Goal: Book appointment/travel/reservation

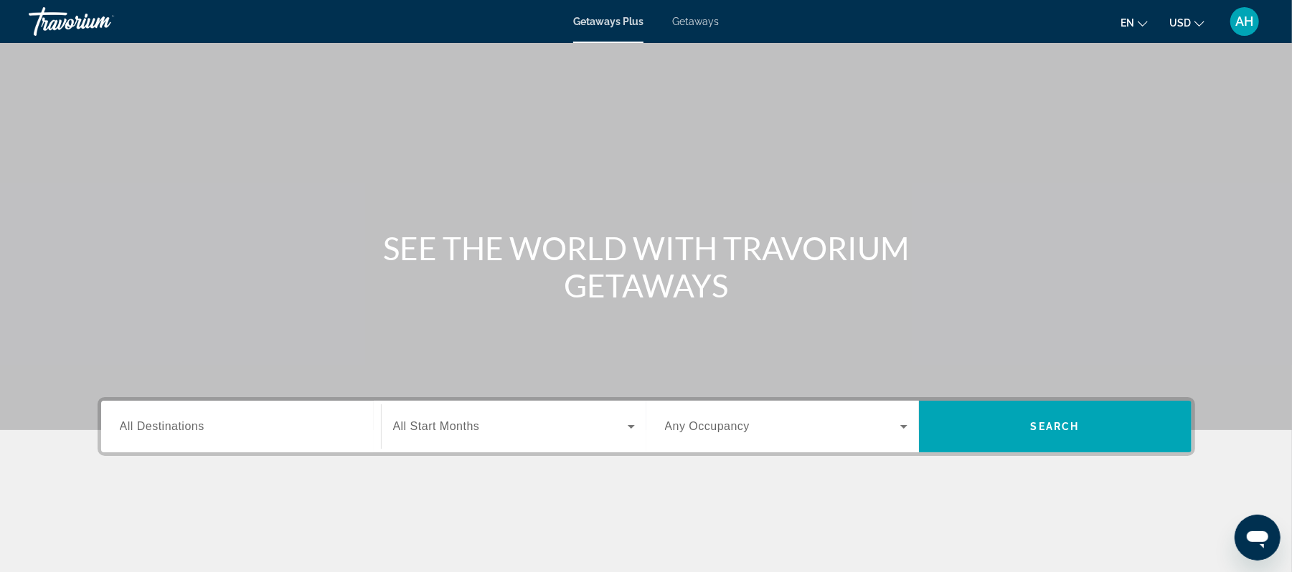
drag, startPoint x: 1206, startPoint y: 19, endPoint x: 1197, endPoint y: 21, distance: 9.6
click at [1197, 21] on ul "en English Español Français Italiano Português русский USD USD ($) MXN (Mex$) C…" at bounding box center [1172, 21] width 105 height 23
click at [1197, 21] on icon "Change currency" at bounding box center [1199, 24] width 10 height 10
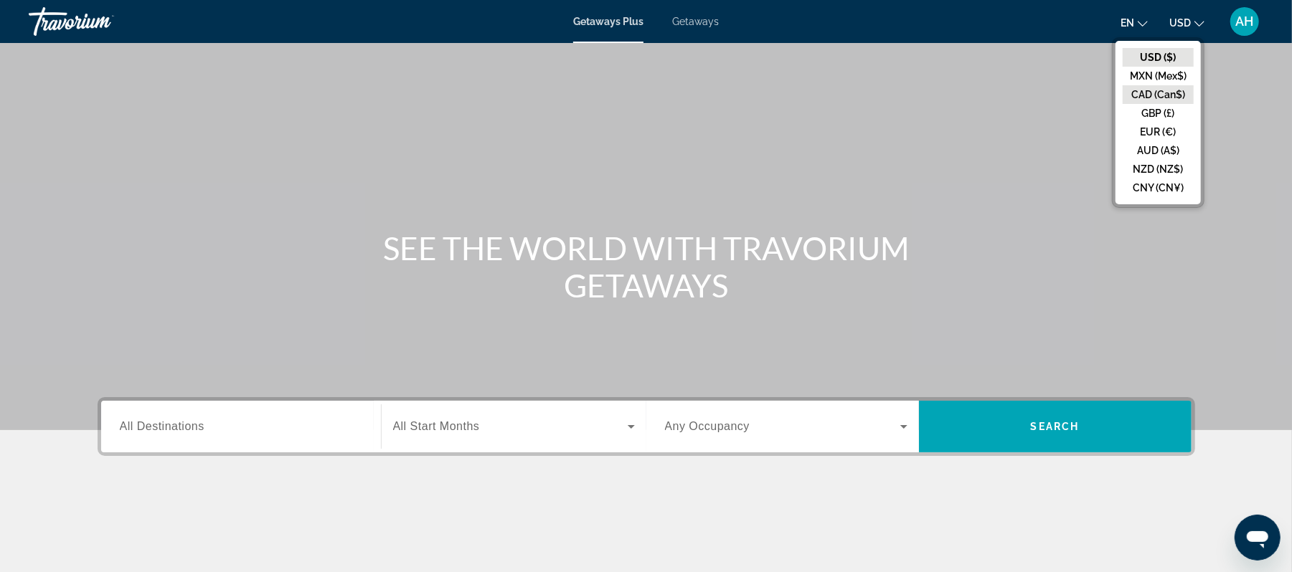
click at [1171, 90] on button "CAD (Can$)" at bounding box center [1157, 94] width 71 height 19
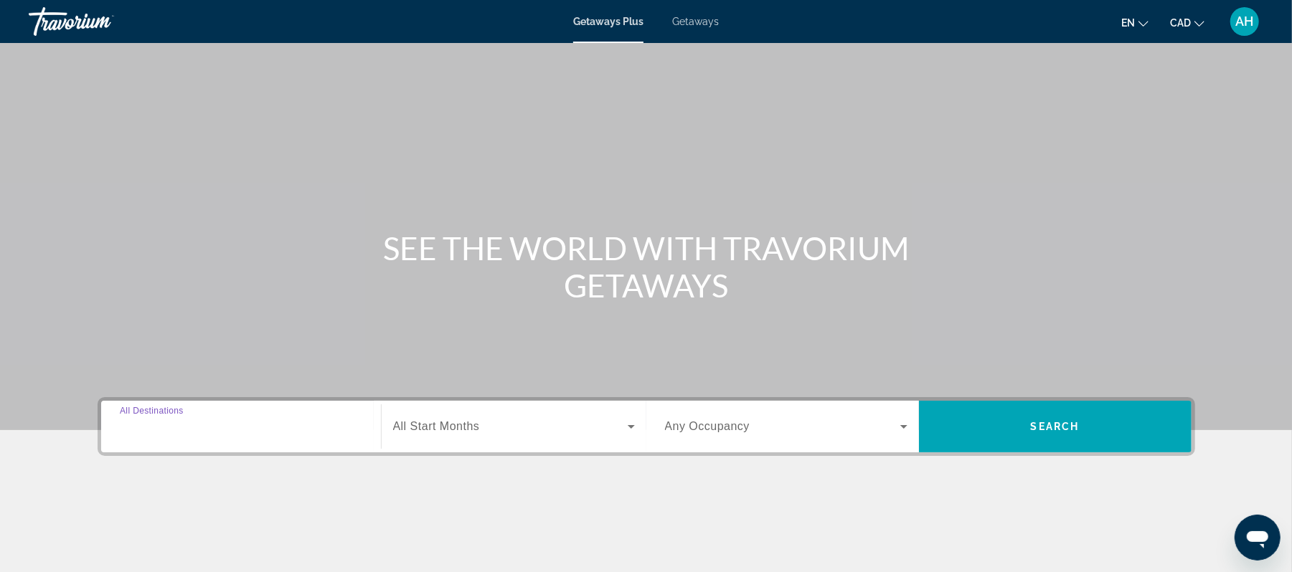
click at [267, 427] on input "Destination All Destinations" at bounding box center [241, 427] width 242 height 17
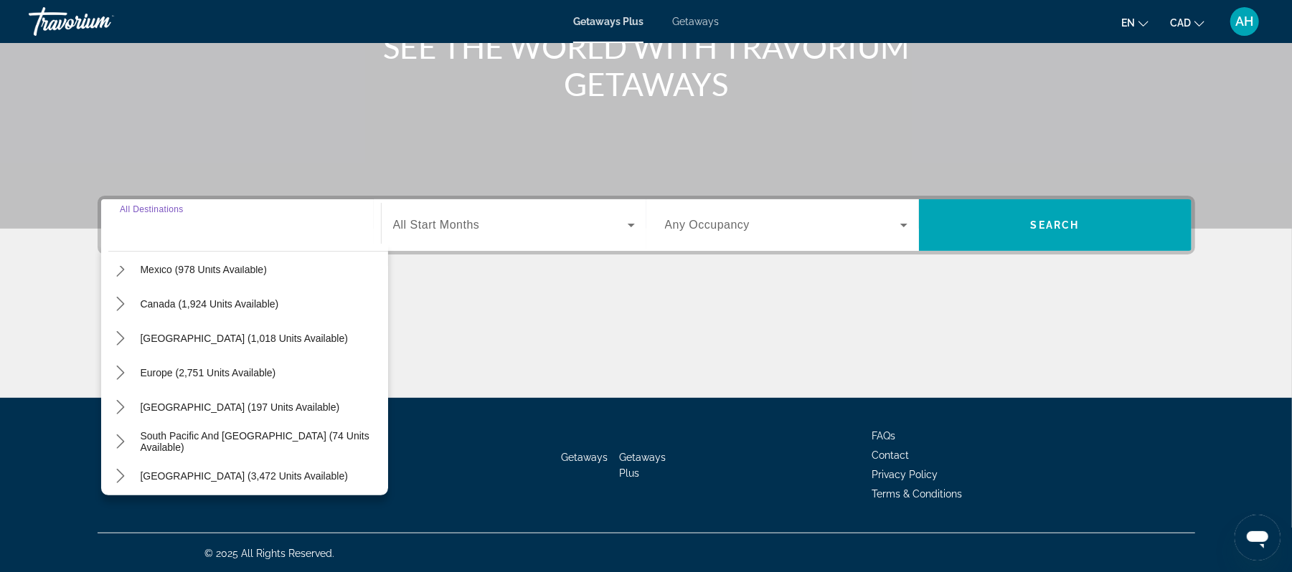
scroll to position [85, 0]
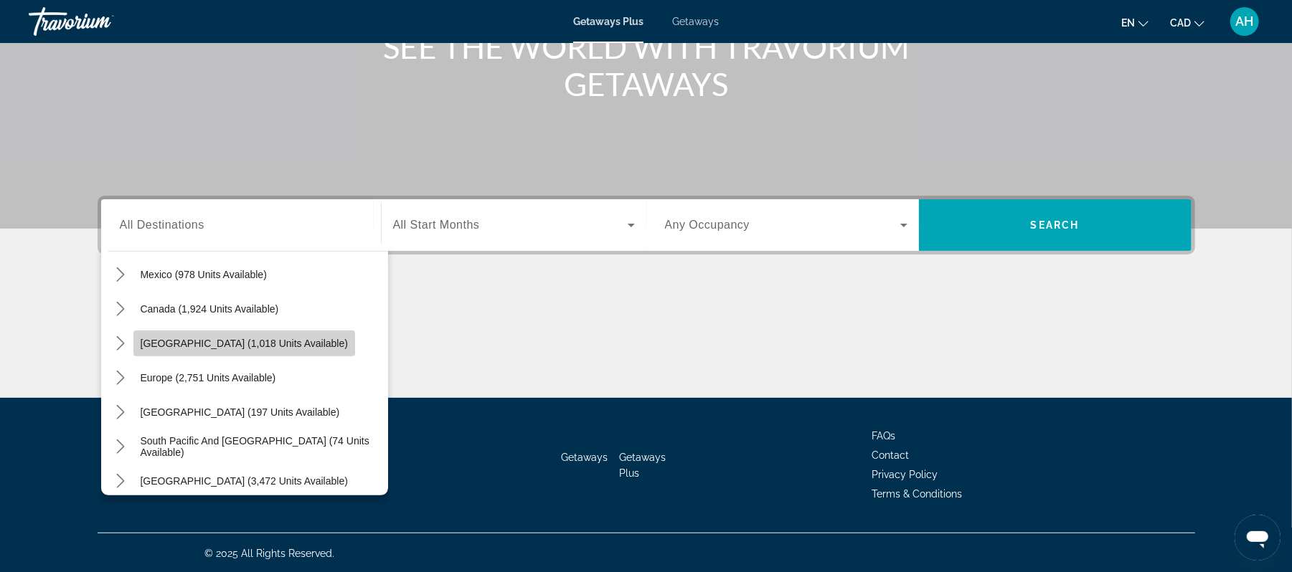
click at [216, 338] on span "[GEOGRAPHIC_DATA] (1,018 units available)" at bounding box center [244, 343] width 207 height 11
type input "**********"
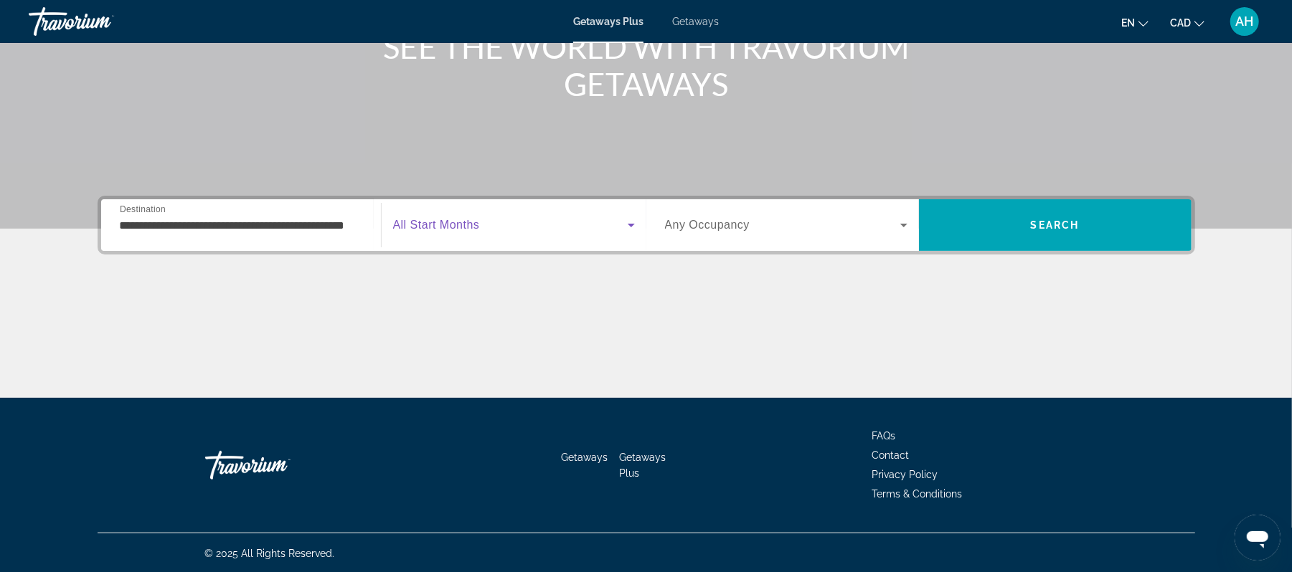
click at [499, 221] on span "Search widget" at bounding box center [510, 225] width 235 height 17
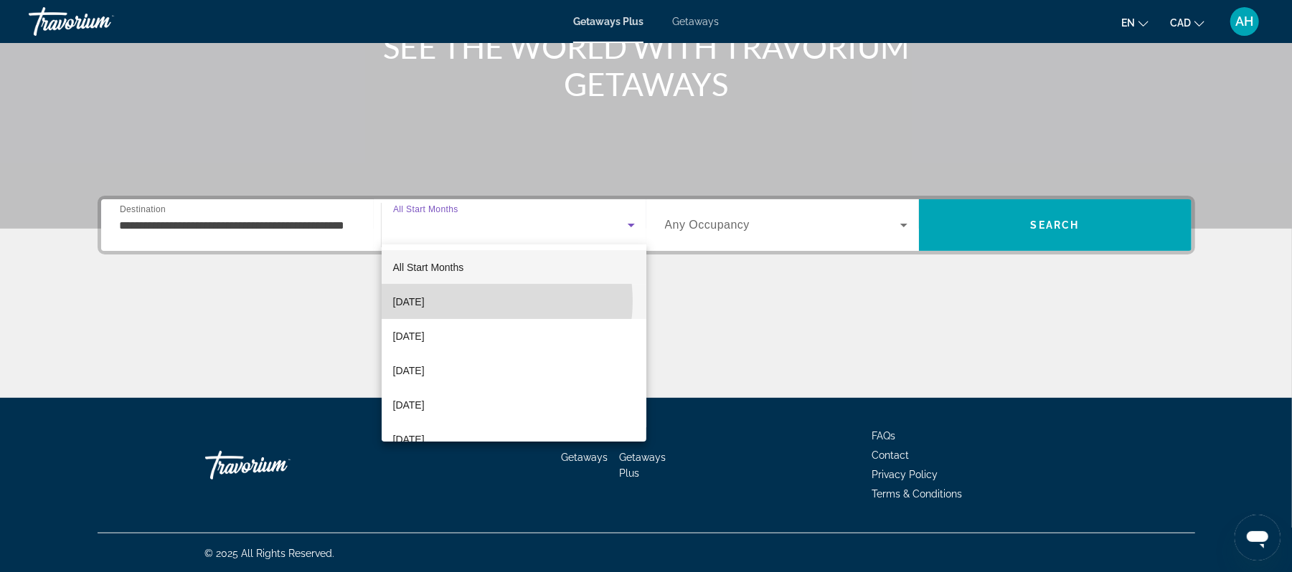
click at [476, 301] on mat-option "[DATE]" at bounding box center [514, 302] width 265 height 34
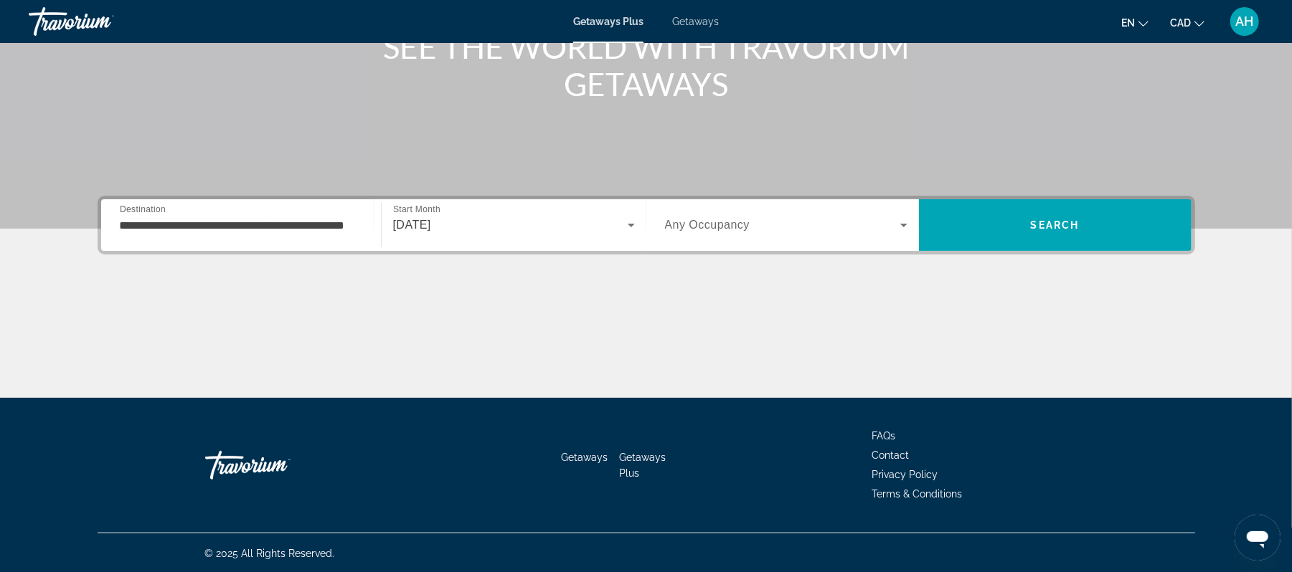
click at [844, 235] on div "Search widget" at bounding box center [786, 225] width 242 height 40
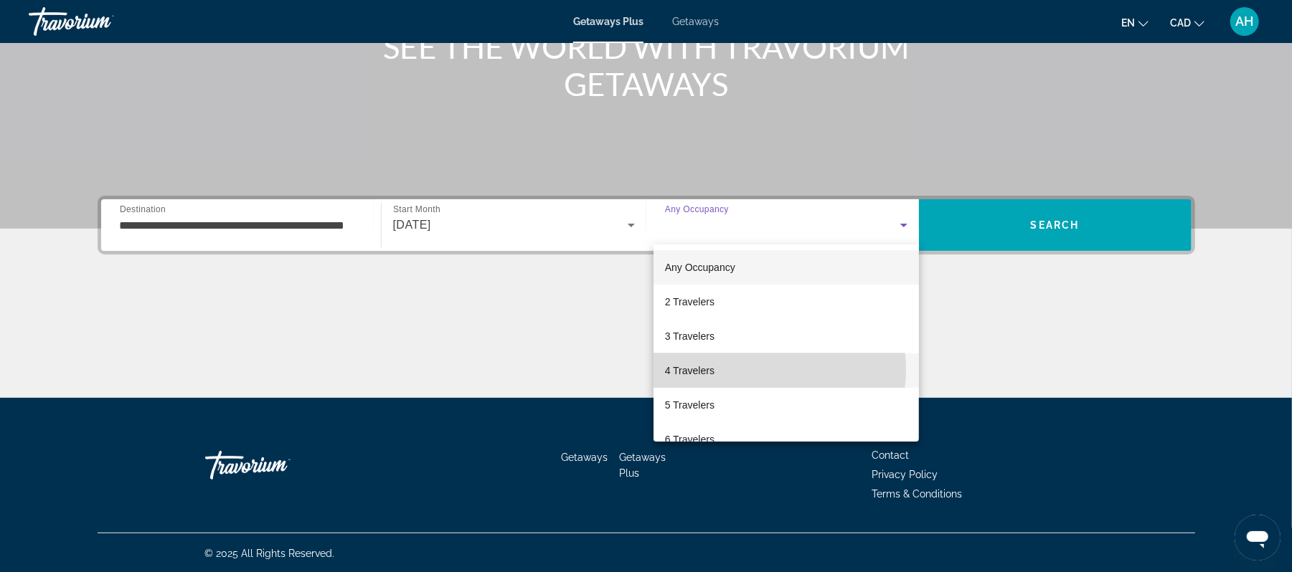
click at [770, 370] on mat-option "4 Travelers" at bounding box center [786, 371] width 266 height 34
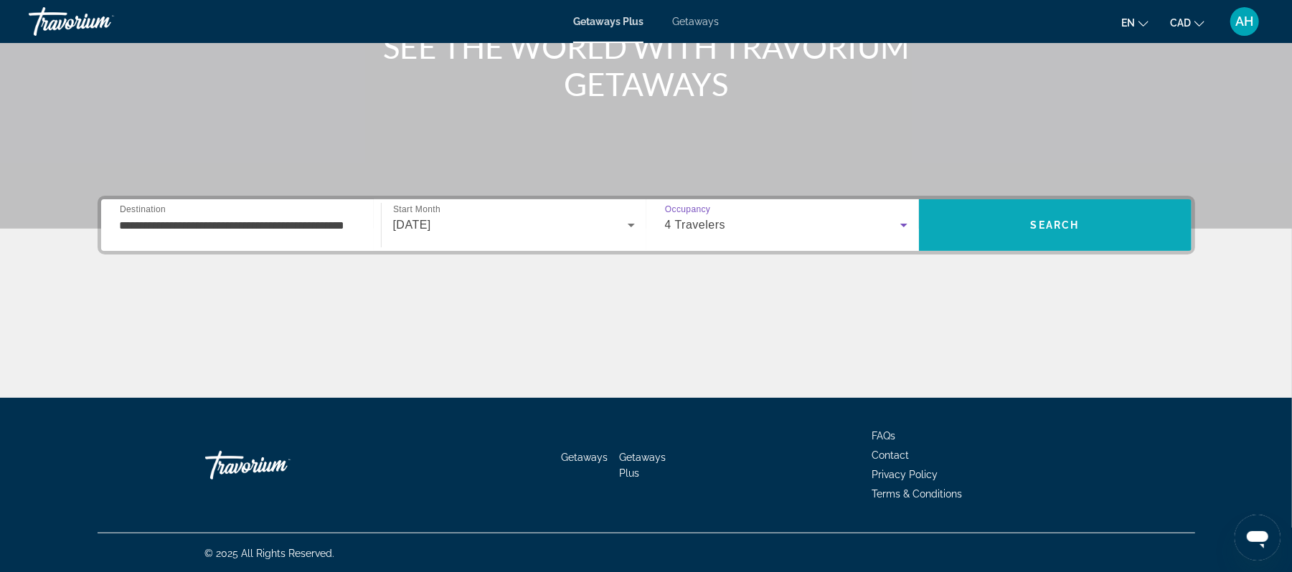
click at [1008, 230] on span "Search" at bounding box center [1055, 225] width 273 height 34
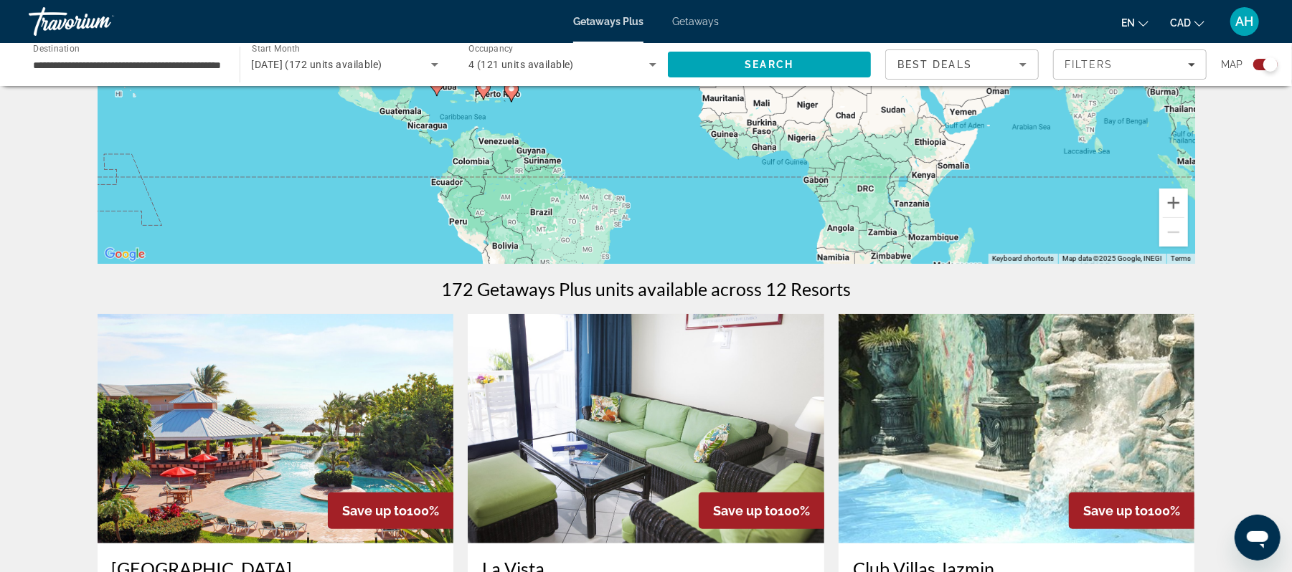
scroll to position [265, 0]
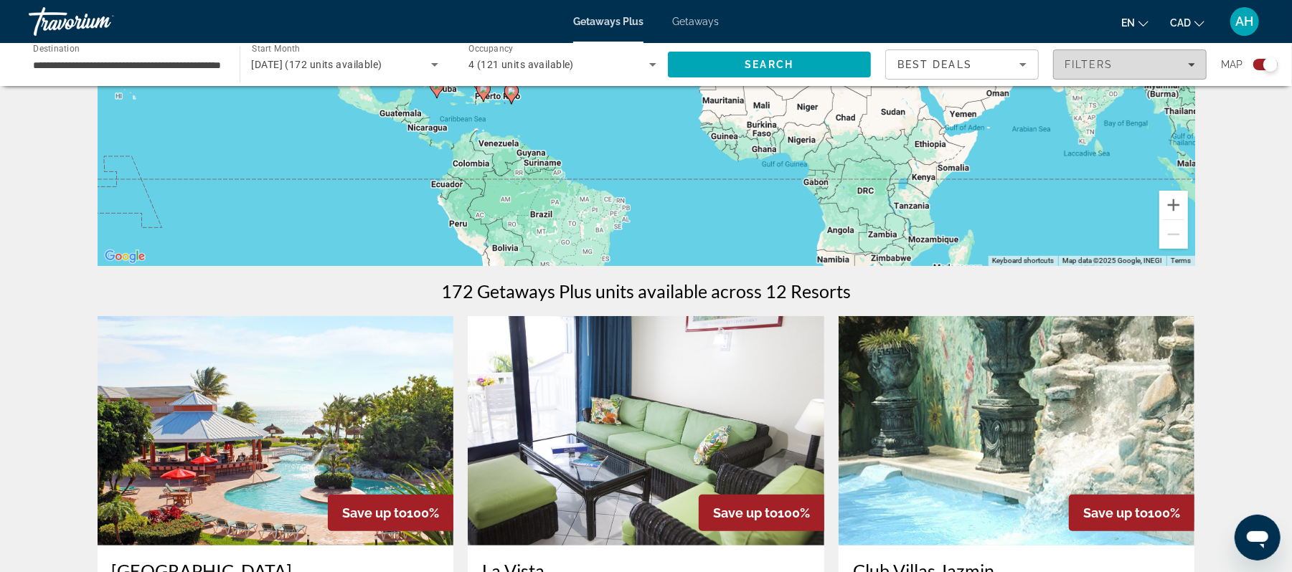
click at [1076, 67] on span "Filters" at bounding box center [1088, 64] width 49 height 11
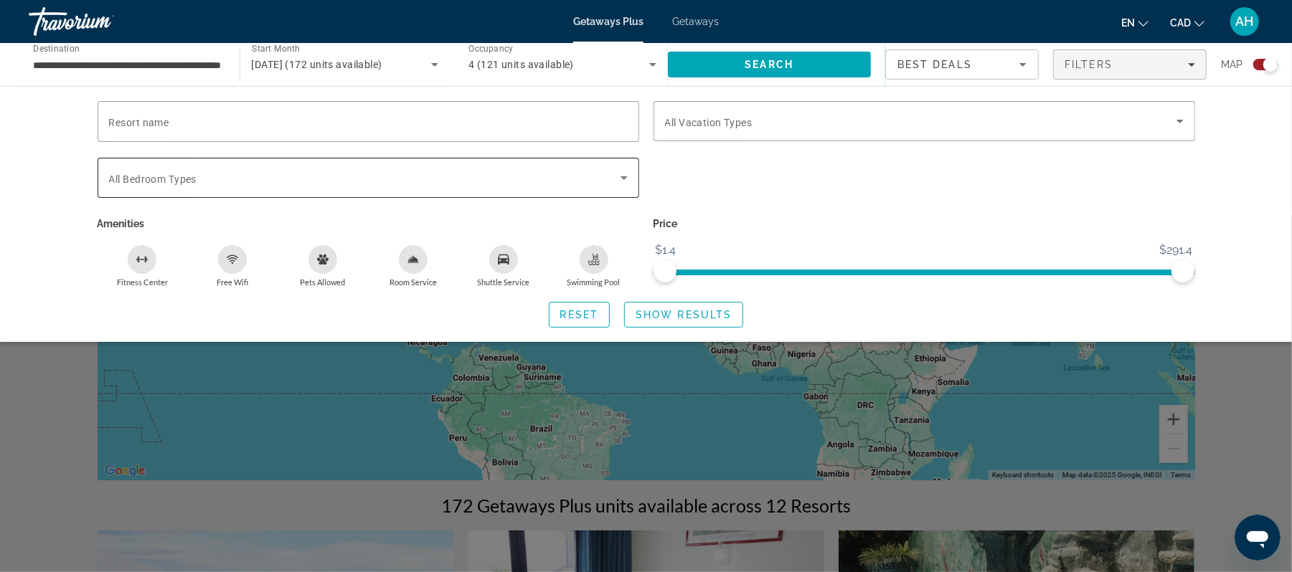
scroll to position [52, 0]
click at [503, 260] on icon "Shuttle Service" at bounding box center [503, 260] width 11 height 10
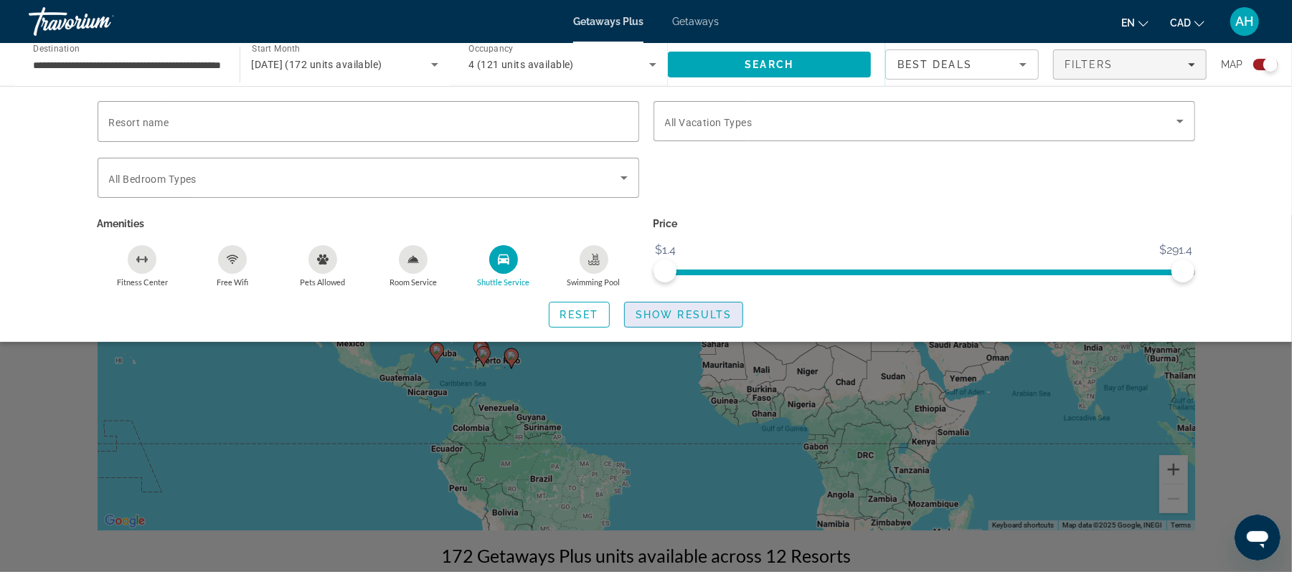
click at [647, 311] on span "Show Results" at bounding box center [683, 314] width 96 height 11
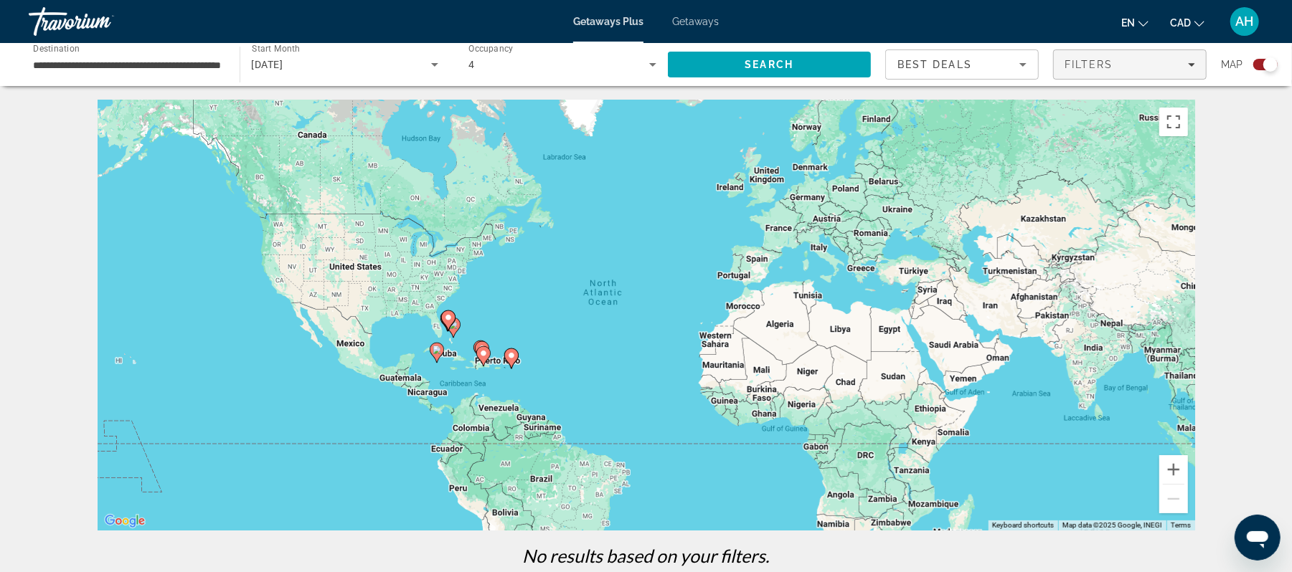
click at [1064, 69] on span "Filters" at bounding box center [1088, 64] width 49 height 11
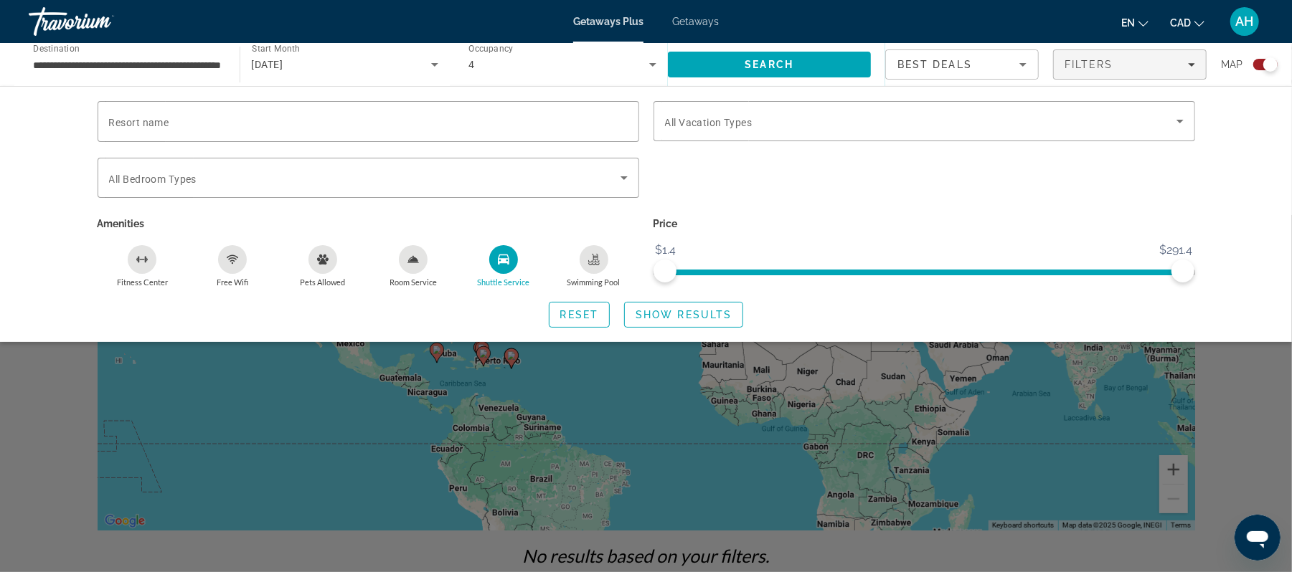
click at [503, 255] on icon "Shuttle Service" at bounding box center [503, 260] width 11 height 10
click at [574, 305] on span "Search widget" at bounding box center [579, 315] width 60 height 34
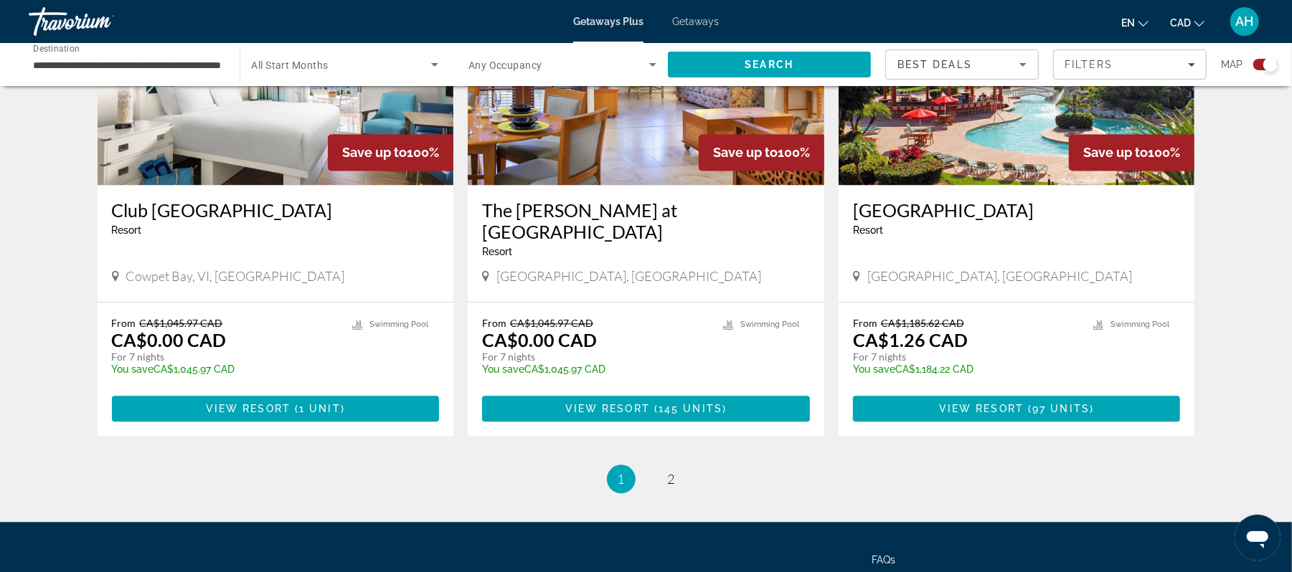
scroll to position [2193, 0]
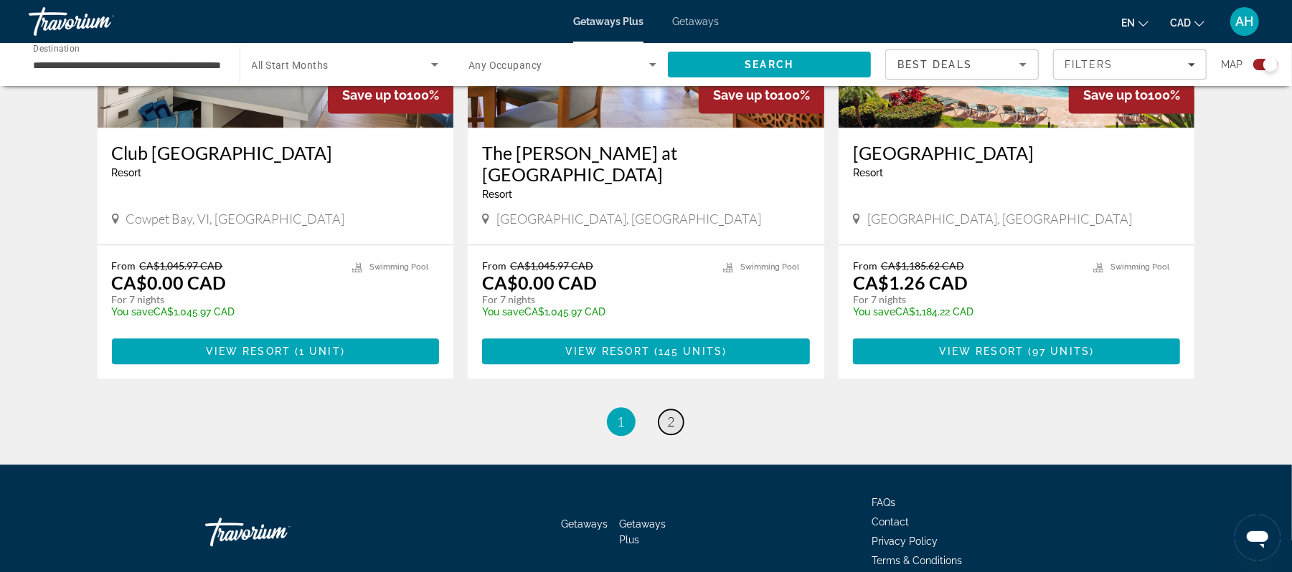
click at [678, 410] on link "page 2" at bounding box center [670, 422] width 25 height 25
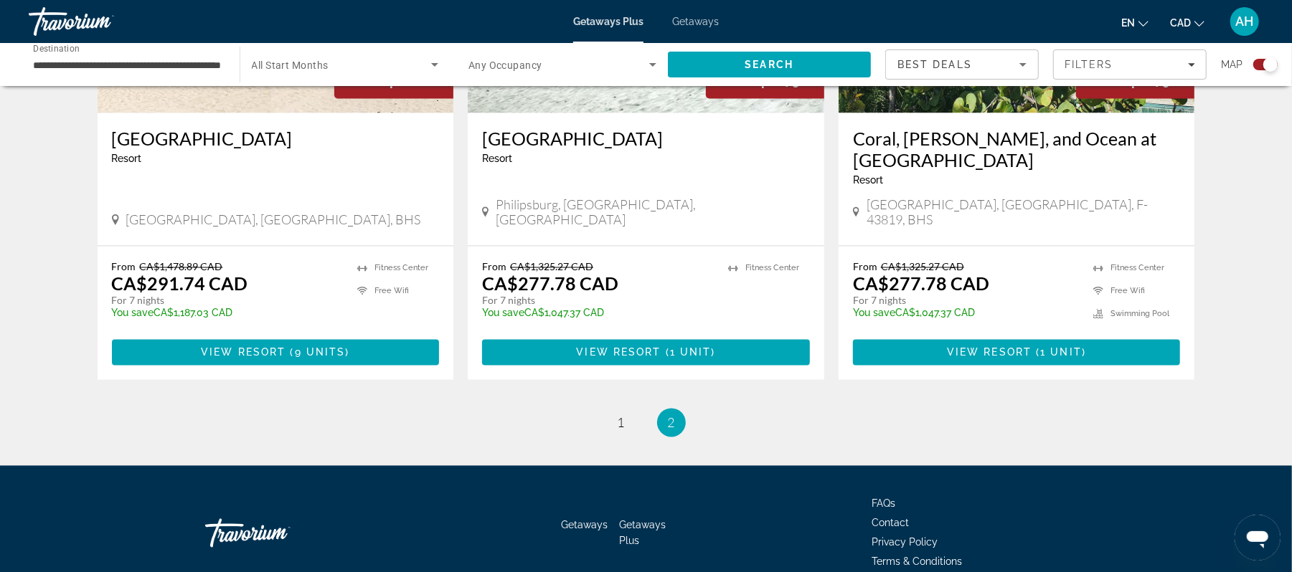
scroll to position [1727, 0]
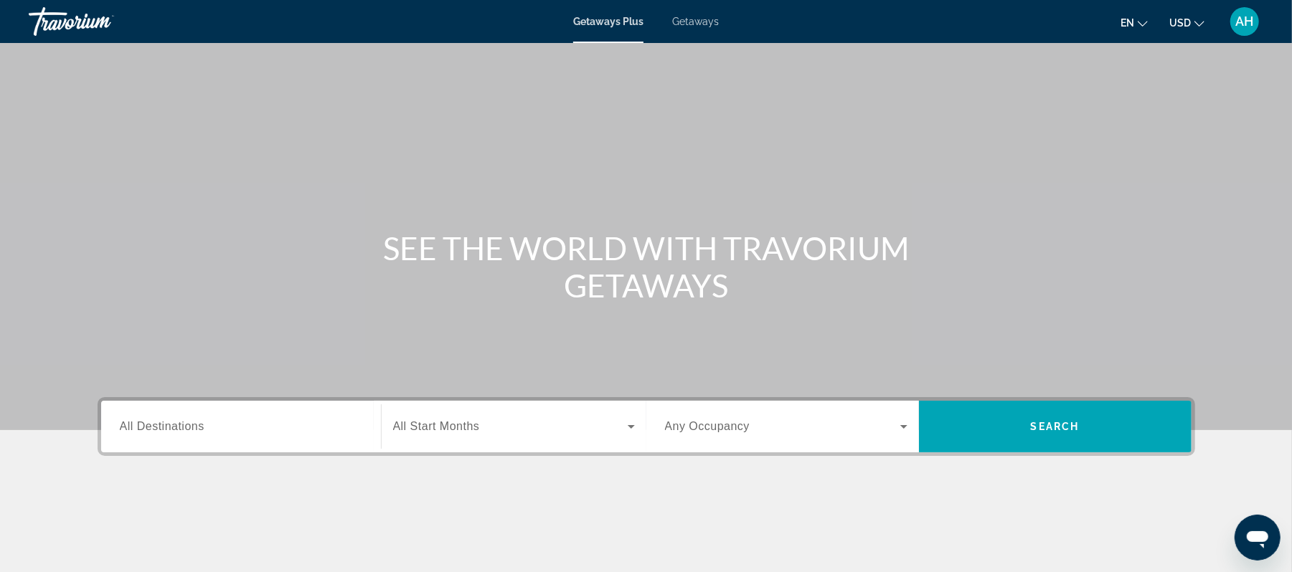
click at [686, 23] on span "Getaways" at bounding box center [695, 21] width 47 height 11
click at [1186, 26] on span "USD" at bounding box center [1180, 22] width 22 height 11
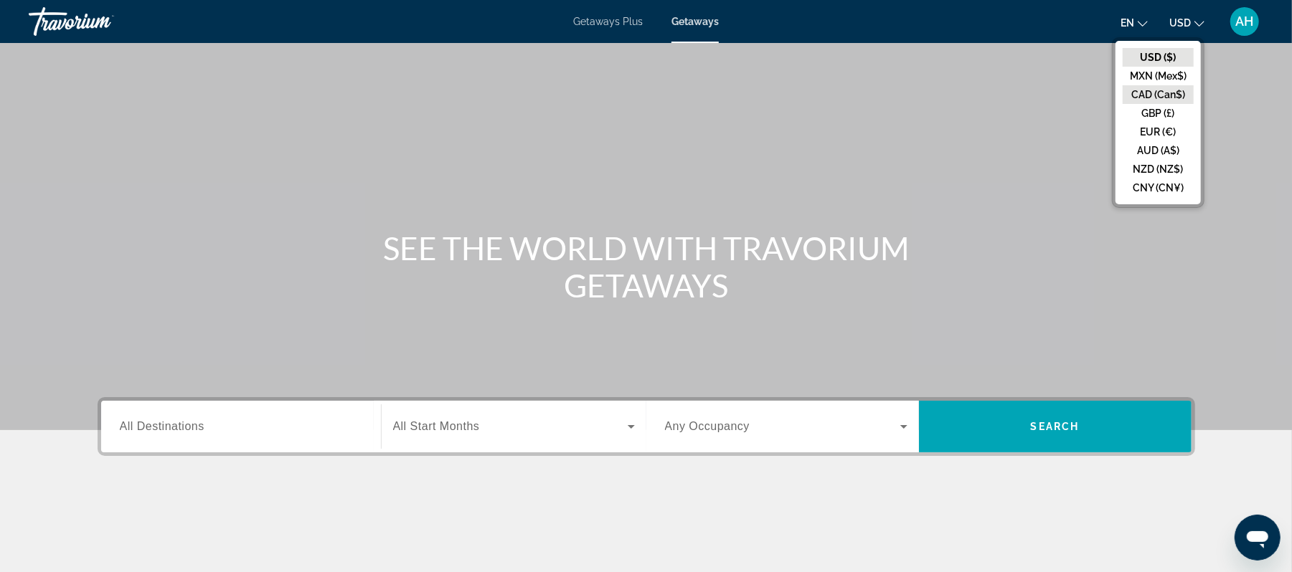
click at [1147, 98] on button "CAD (Can$)" at bounding box center [1157, 94] width 71 height 19
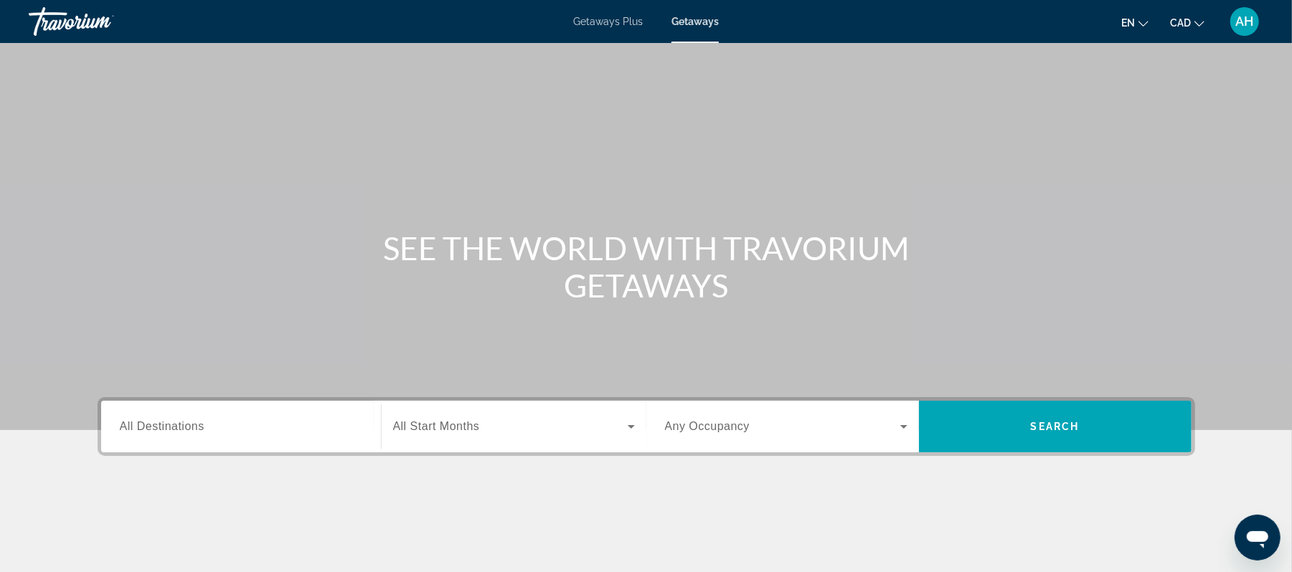
click at [318, 437] on div "Search widget" at bounding box center [241, 427] width 242 height 41
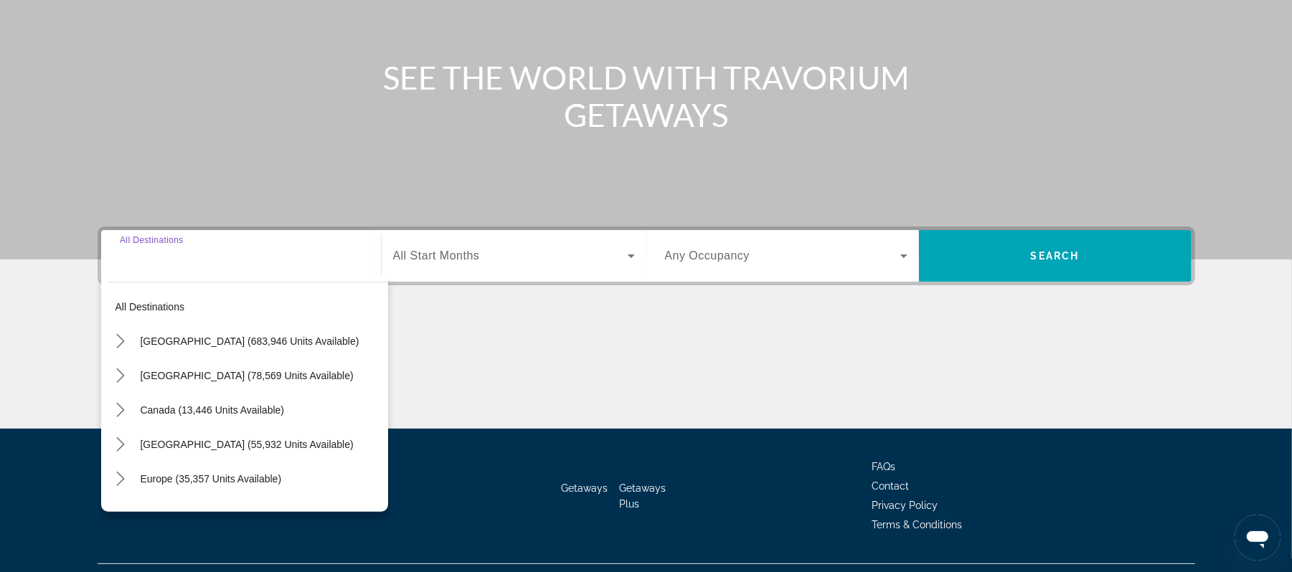
scroll to position [202, 0]
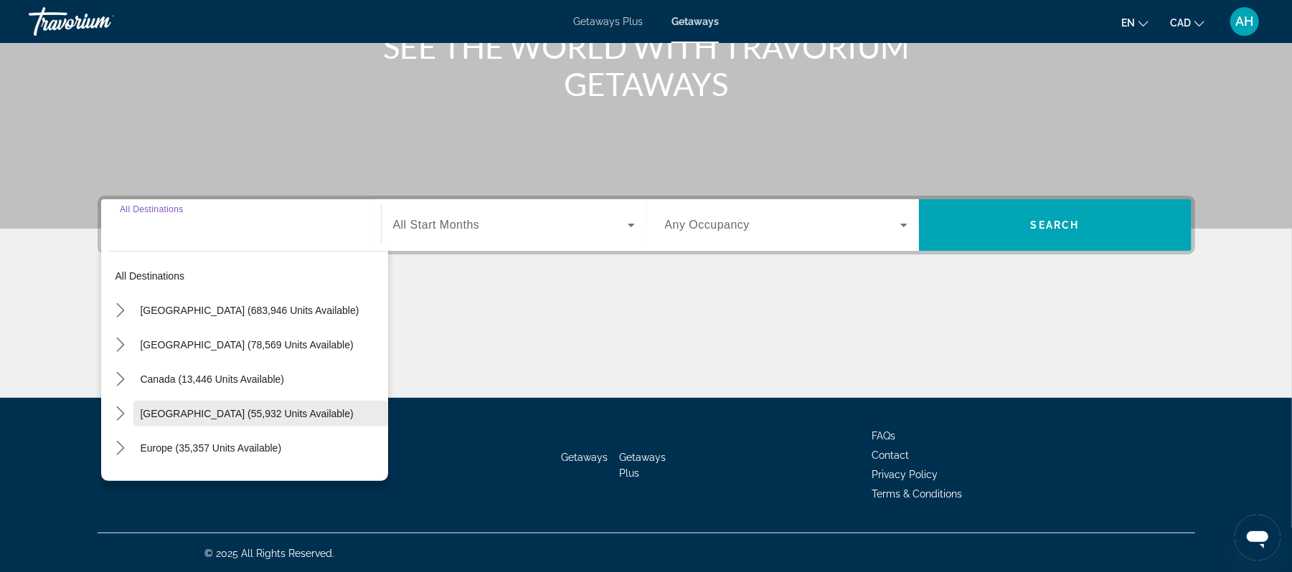
click at [282, 400] on span "Select destination: Caribbean & Atlantic Islands (55,932 units available)" at bounding box center [260, 414] width 255 height 34
type input "**********"
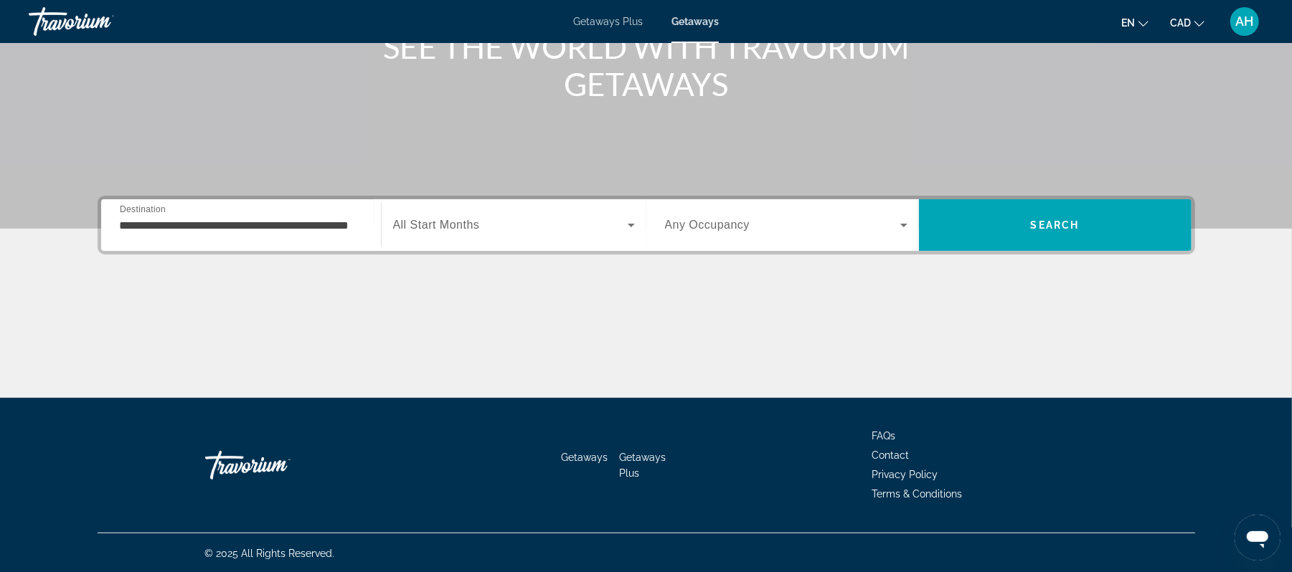
click at [482, 242] on div "Start Month All Start Months" at bounding box center [513, 225] width 265 height 52
click at [473, 227] on span "All Start Months" at bounding box center [436, 225] width 87 height 12
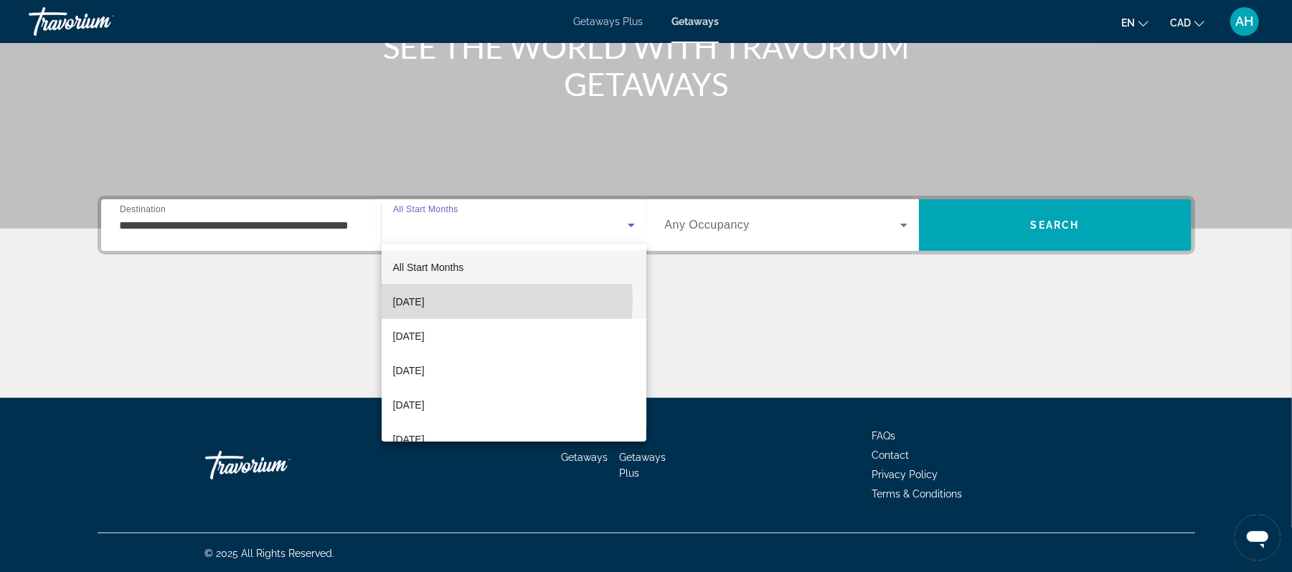
click at [425, 302] on span "[DATE]" at bounding box center [409, 301] width 32 height 17
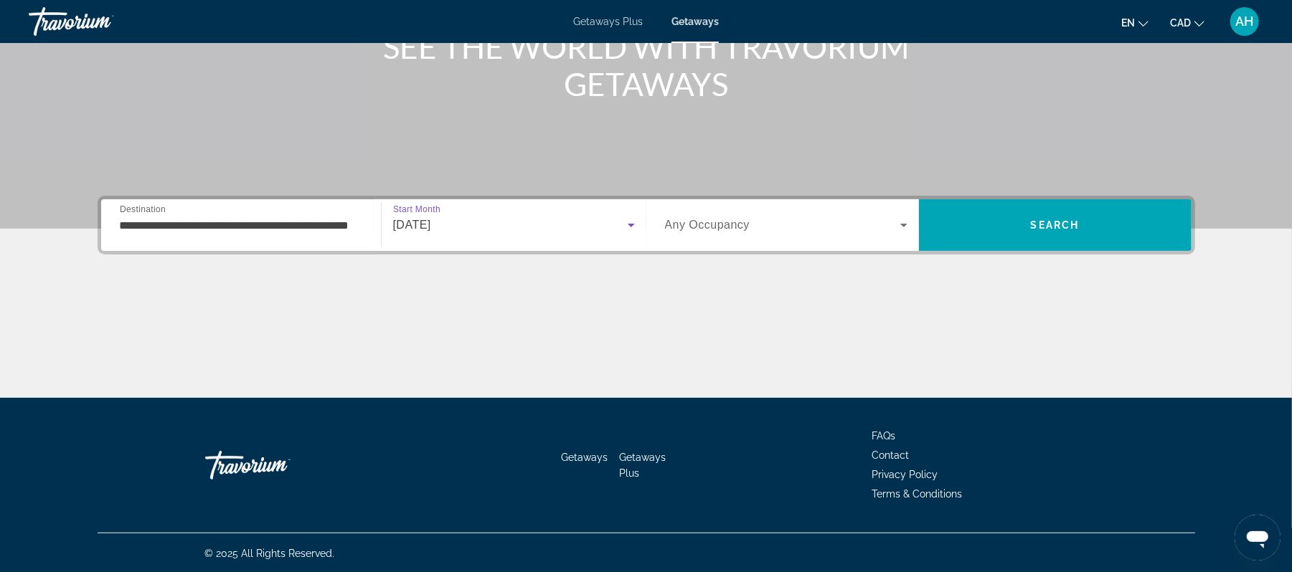
click at [765, 228] on span "Search widget" at bounding box center [782, 225] width 235 height 17
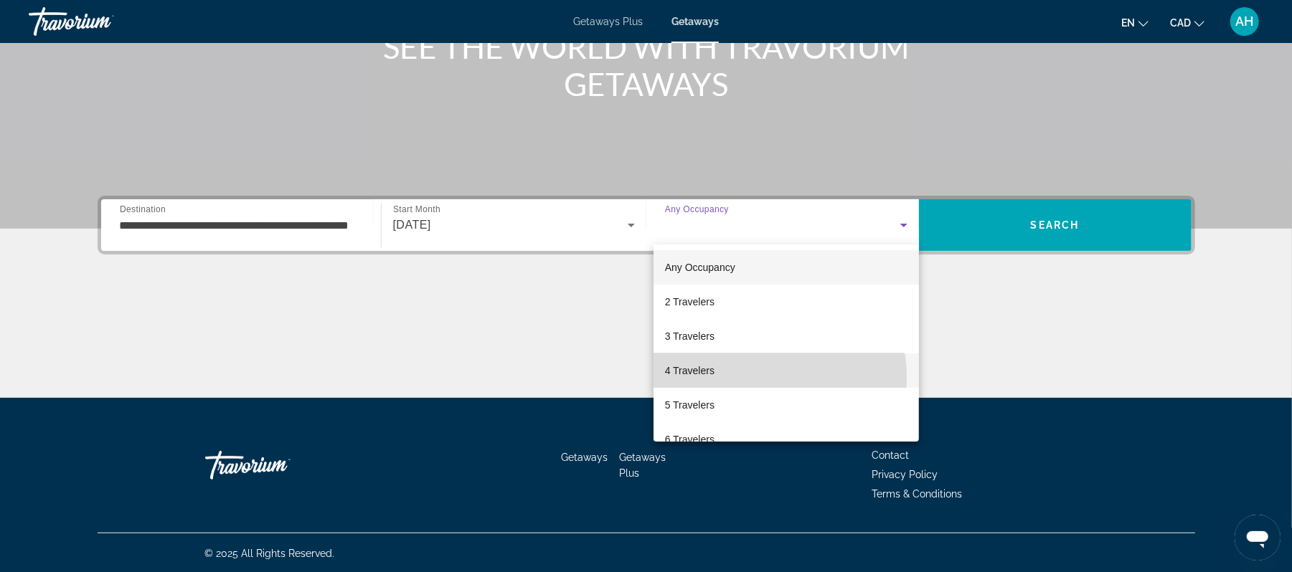
click at [760, 377] on mat-option "4 Travelers" at bounding box center [786, 371] width 266 height 34
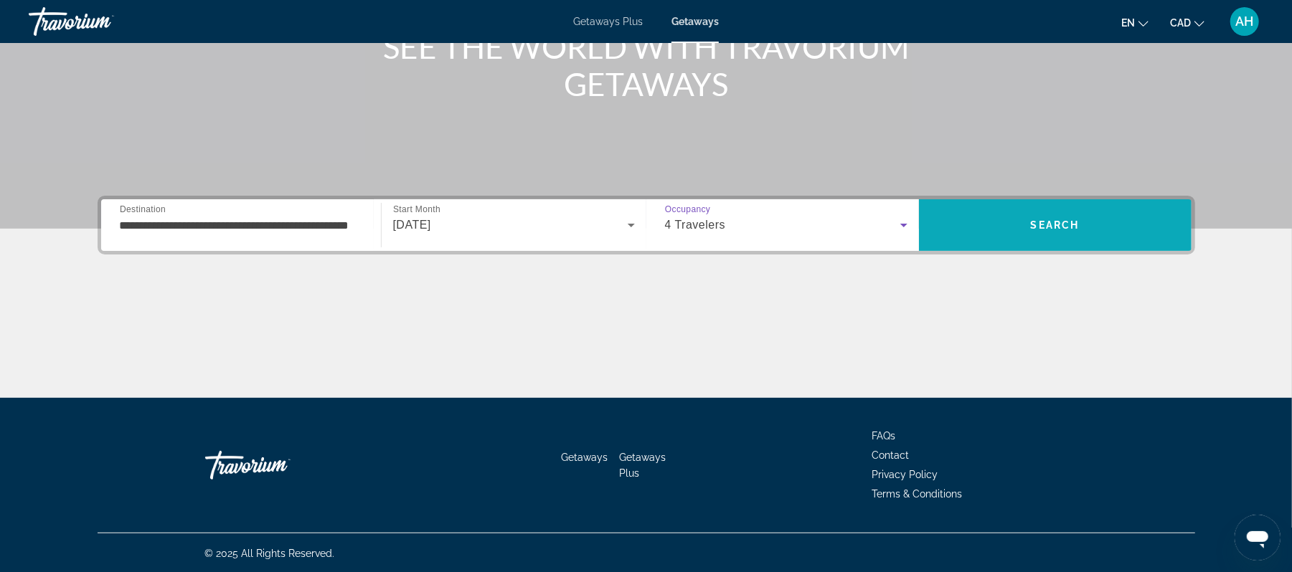
click at [1013, 232] on span "Search" at bounding box center [1055, 225] width 273 height 34
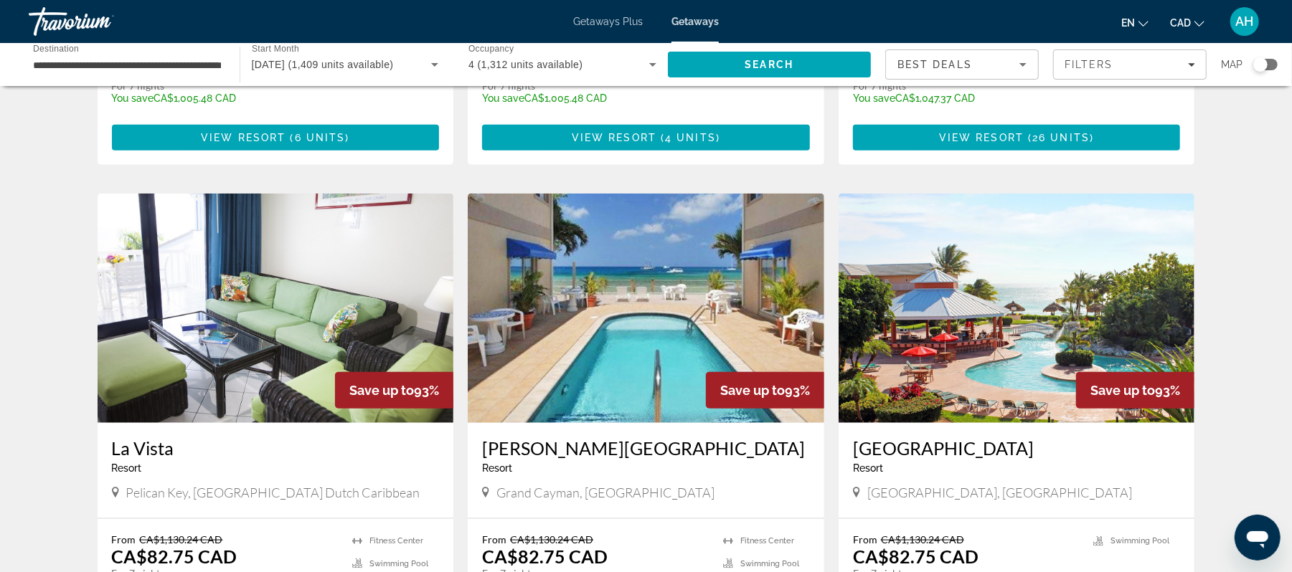
scroll to position [954, 0]
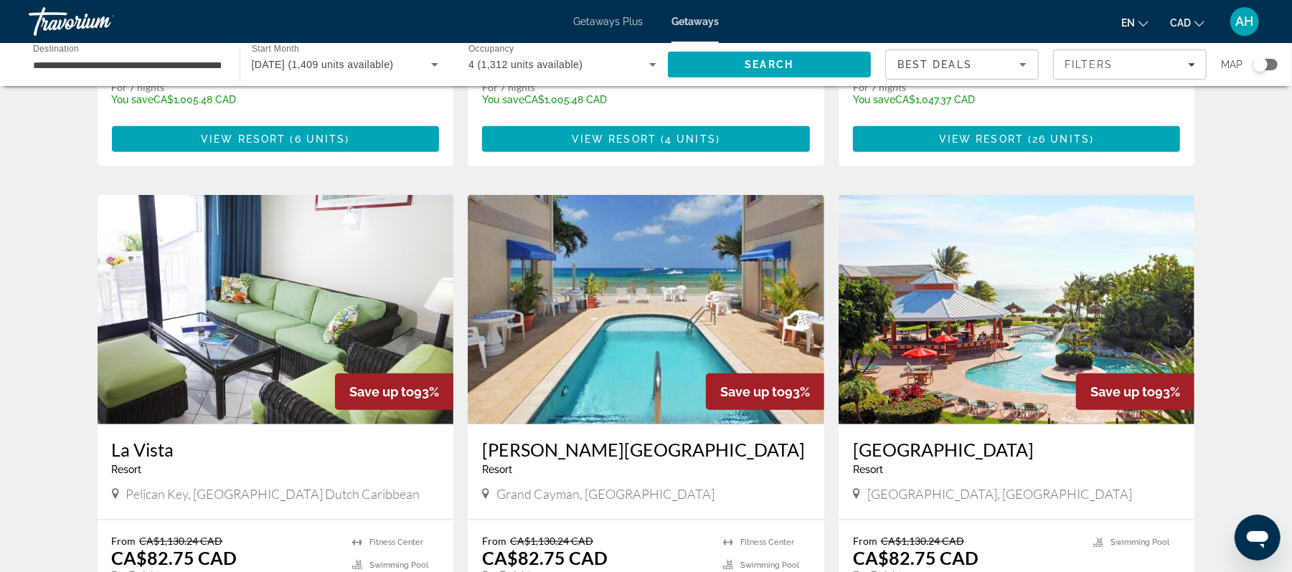
click at [606, 351] on img "Main content" at bounding box center [646, 309] width 356 height 229
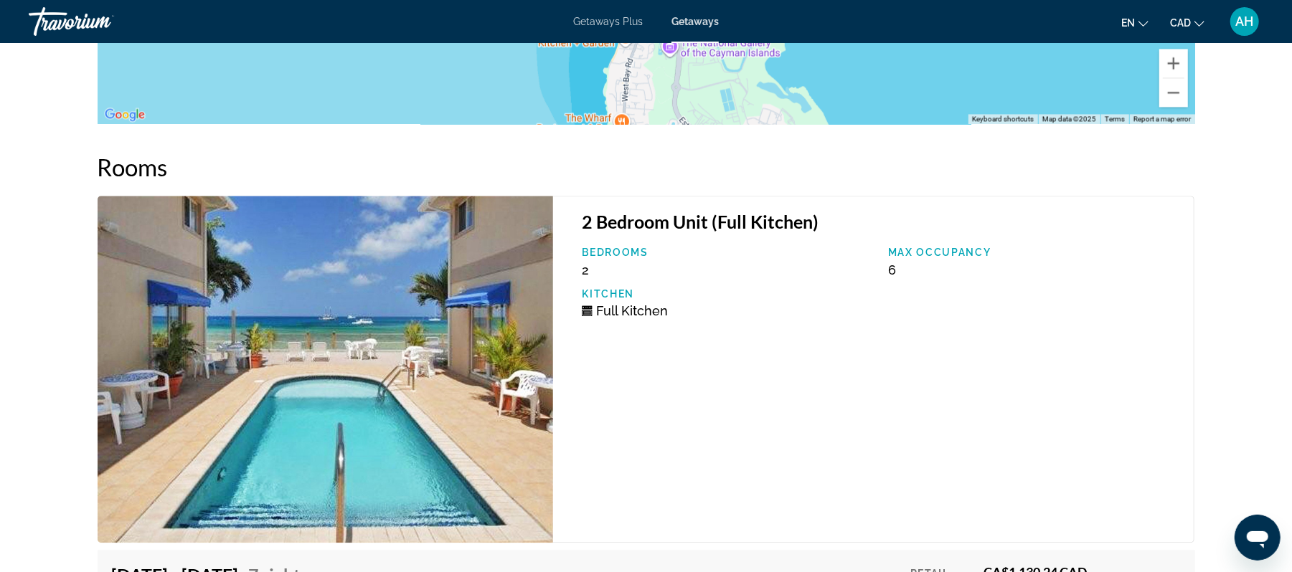
scroll to position [2281, 0]
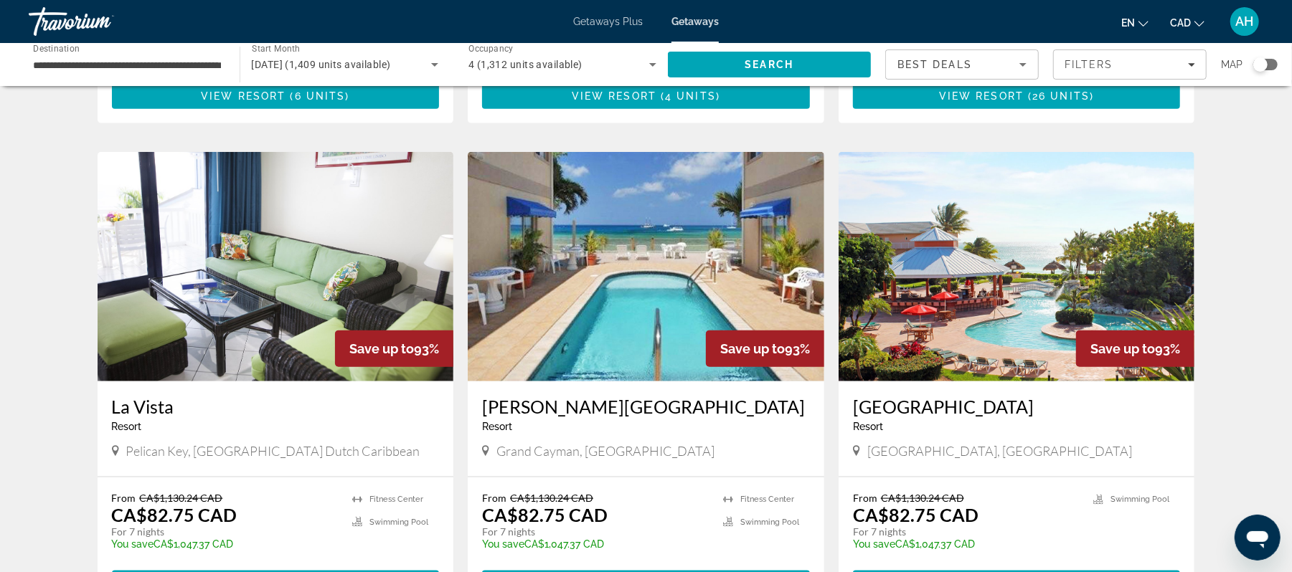
scroll to position [1000, 0]
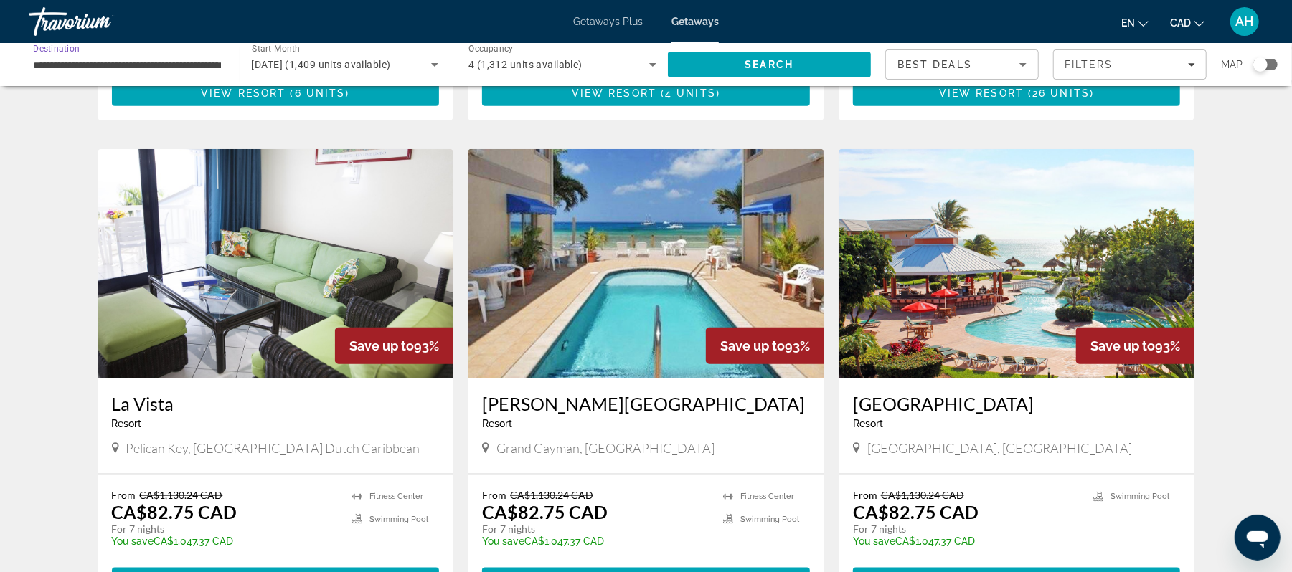
click at [93, 65] on input "**********" at bounding box center [127, 65] width 188 height 17
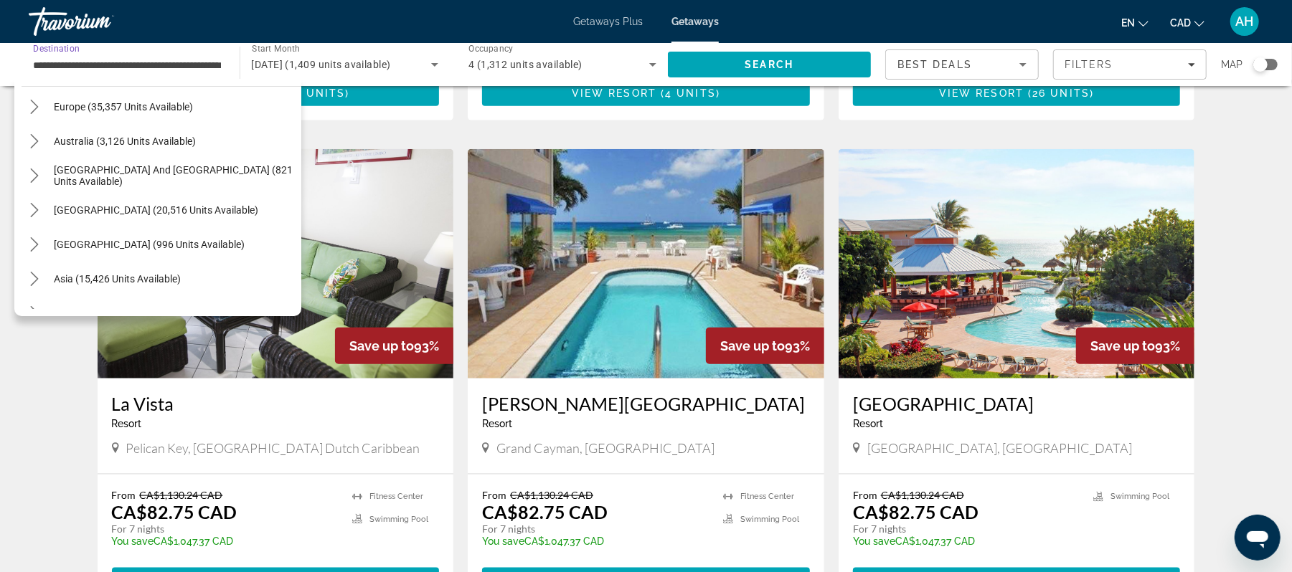
scroll to position [658, 0]
click at [41, 179] on icon "Toggle South Pacific and Oceania (821 units available) submenu" at bounding box center [34, 176] width 14 height 14
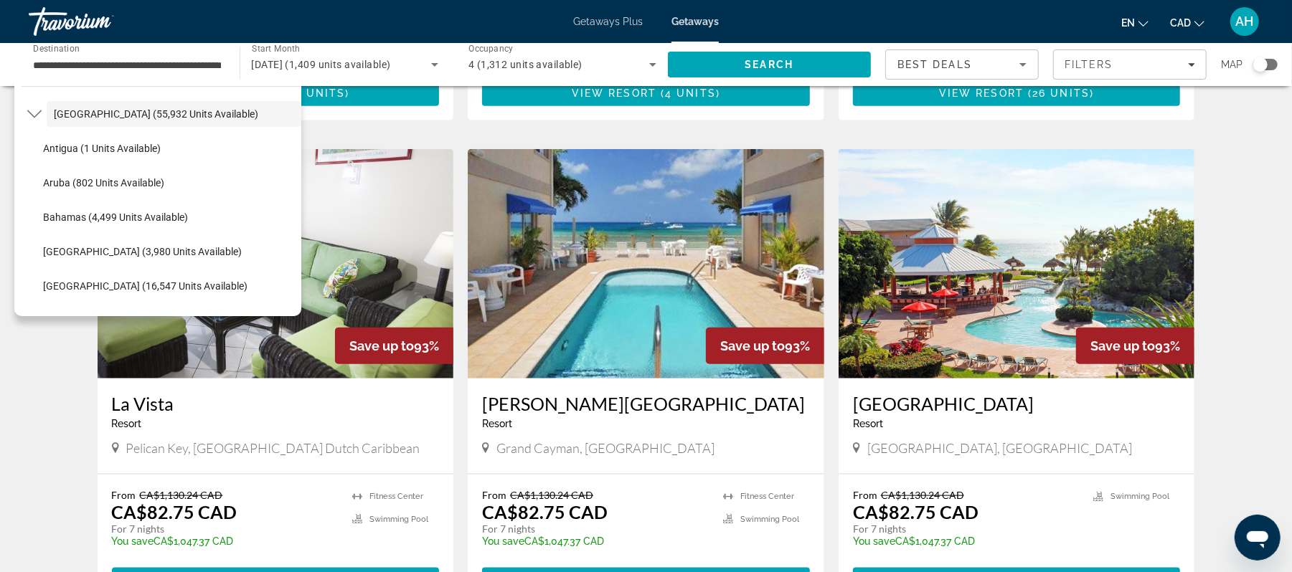
scroll to position [136, 0]
click at [41, 179] on span "Select destination: Aruba (802 units available)" at bounding box center [168, 181] width 265 height 34
type input "**********"
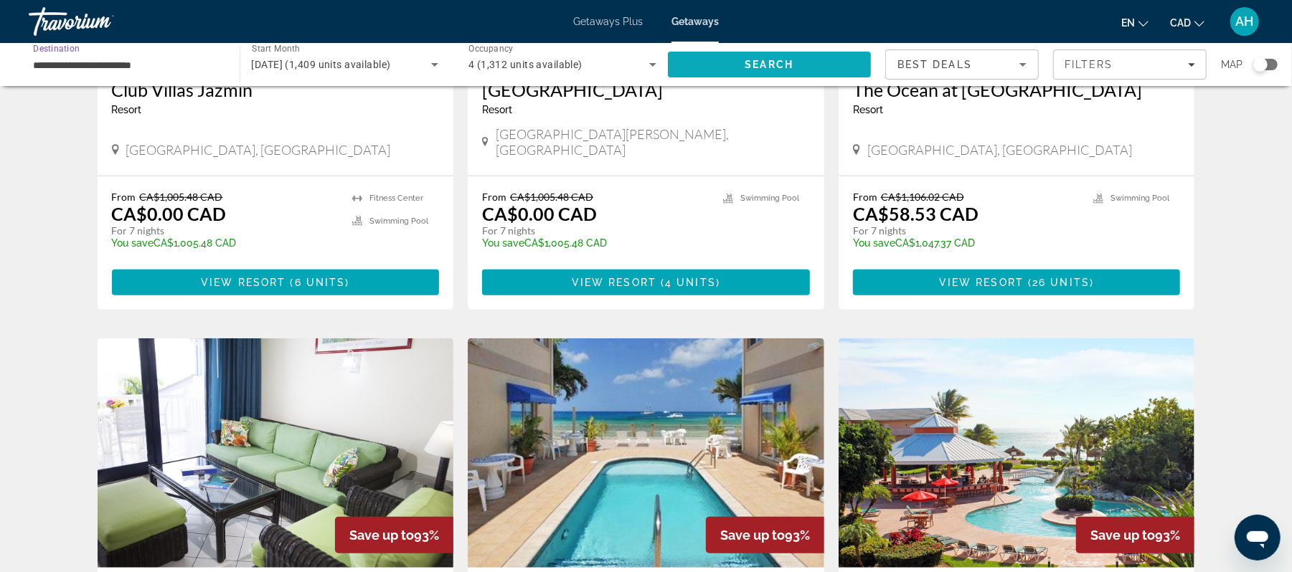
scroll to position [810, 0]
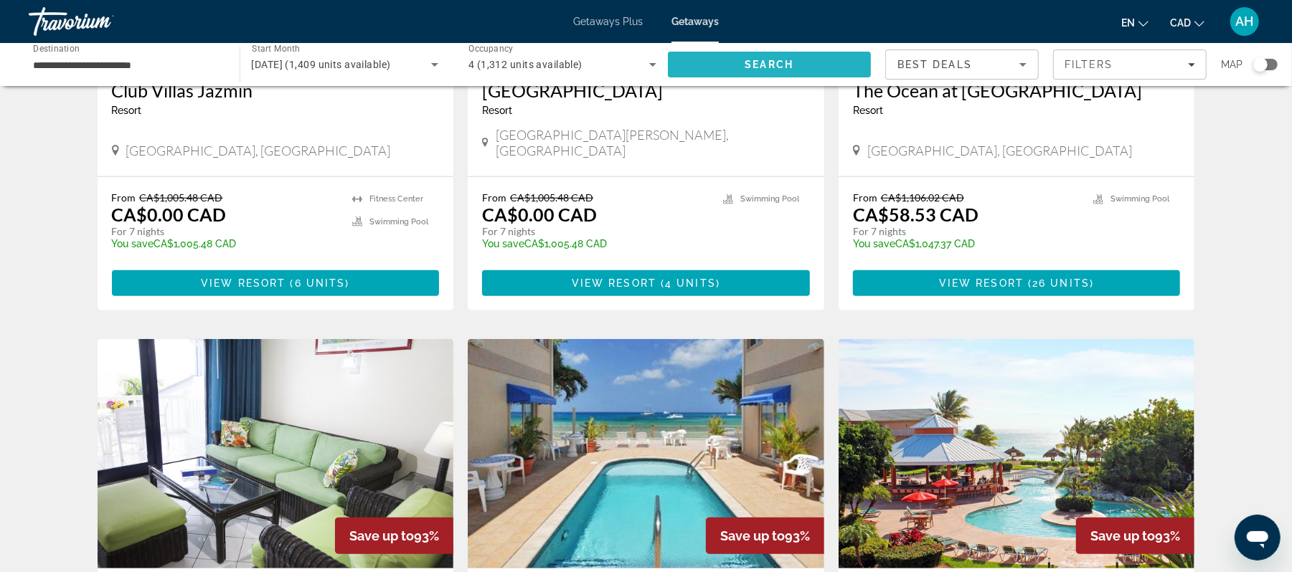
click at [808, 77] on span "Search" at bounding box center [770, 64] width 204 height 34
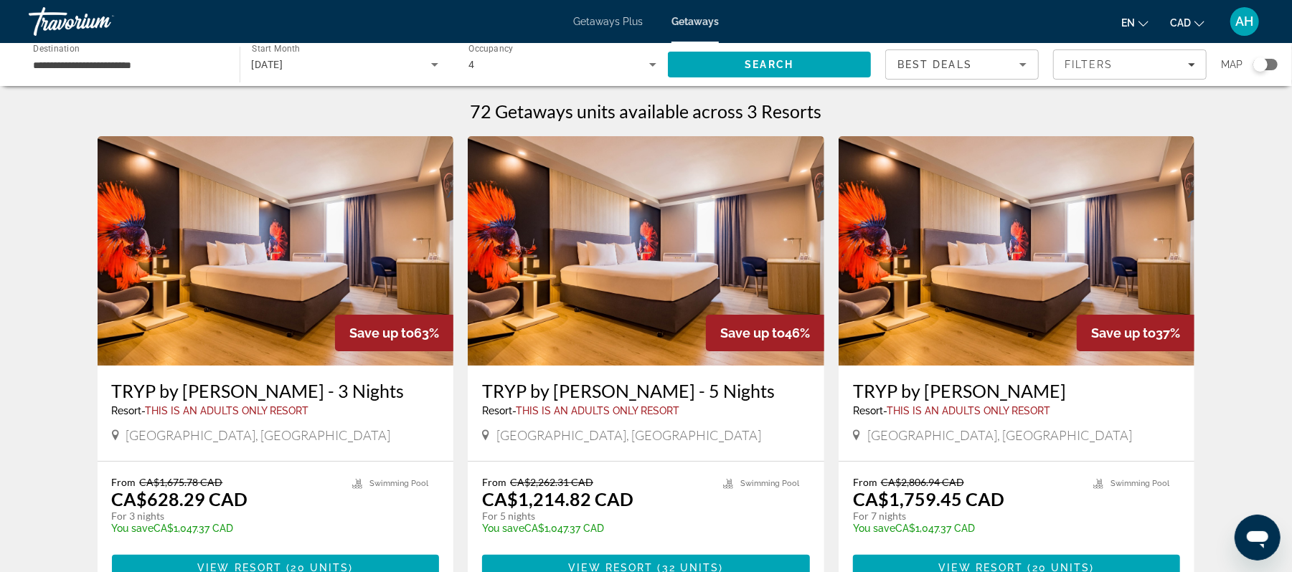
click at [159, 49] on div "**********" at bounding box center [127, 64] width 188 height 41
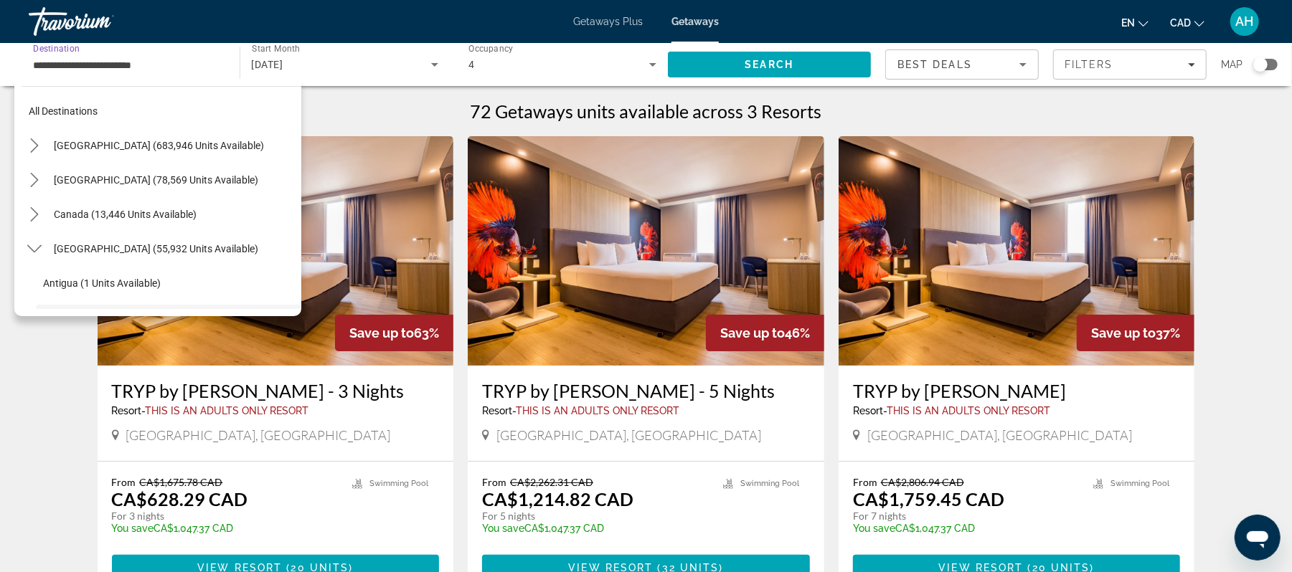
scroll to position [119, 0]
